Goal: Transaction & Acquisition: Purchase product/service

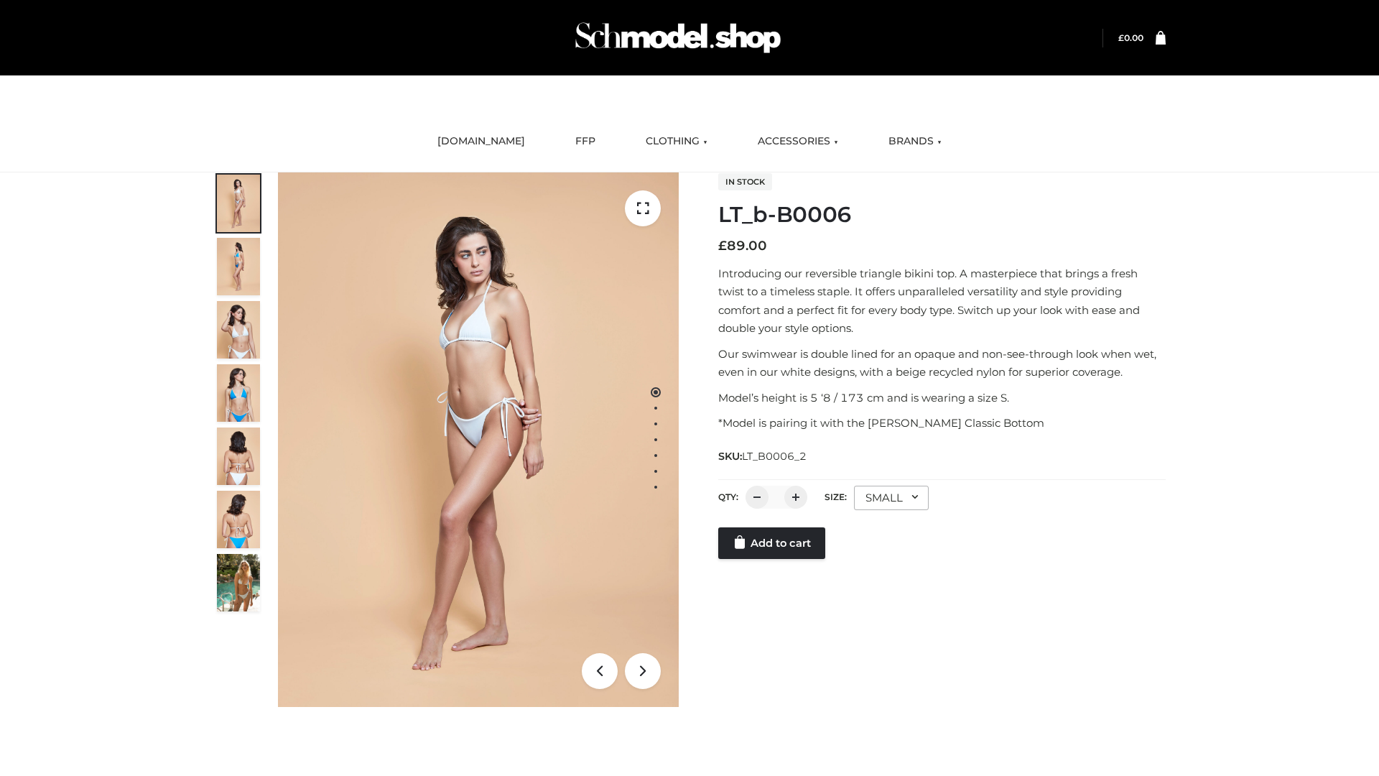
click at [773, 559] on link "Add to cart" at bounding box center [771, 543] width 107 height 32
